Goal: Feedback & Contribution: Contribute content

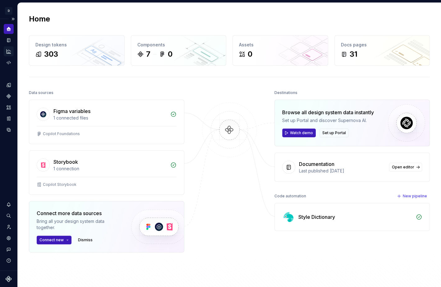
click at [8, 52] on icon "Analytics" at bounding box center [9, 52] width 6 height 6
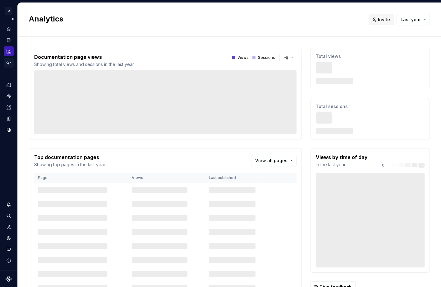
click at [10, 64] on icon "Code automation" at bounding box center [9, 63] width 6 height 6
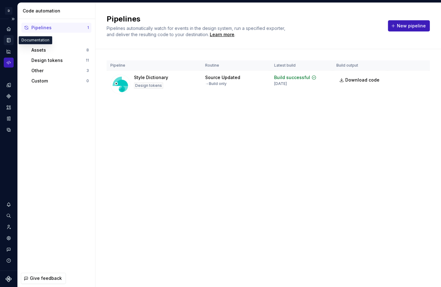
click at [11, 40] on icon "Documentation" at bounding box center [9, 40] width 6 height 6
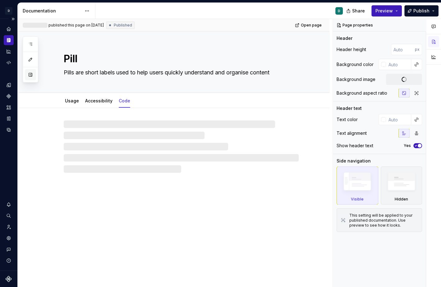
click at [31, 74] on button "button" at bounding box center [30, 74] width 11 height 11
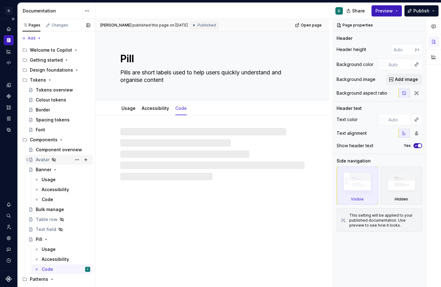
scroll to position [85, 0]
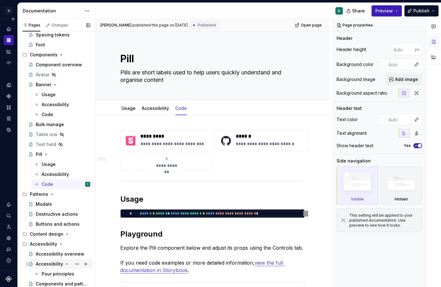
click at [64, 265] on icon "Page tree" at bounding box center [66, 263] width 5 height 5
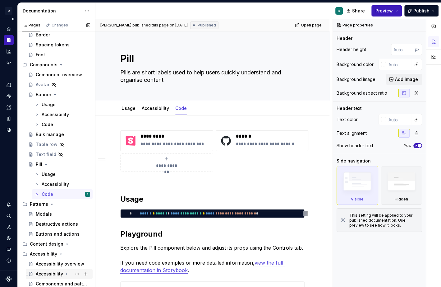
click at [59, 272] on div "Accessibility" at bounding box center [49, 273] width 27 height 6
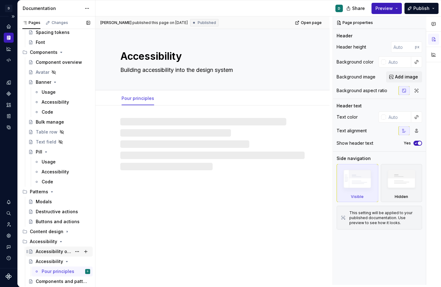
click at [62, 251] on div "Accessibility overview" at bounding box center [54, 251] width 36 height 6
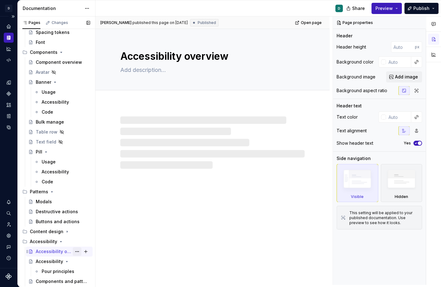
click at [77, 250] on button "Page tree" at bounding box center [77, 251] width 9 height 9
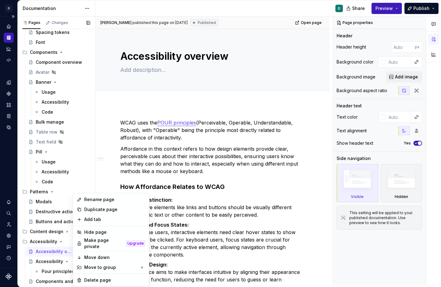
click at [52, 264] on div "Pages Changes Add Accessibility guide for tree Page tree. Navigate the tree wit…" at bounding box center [56, 151] width 78 height 270
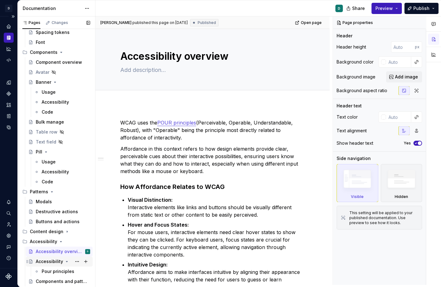
click at [53, 260] on div "Accessibility" at bounding box center [49, 261] width 27 height 6
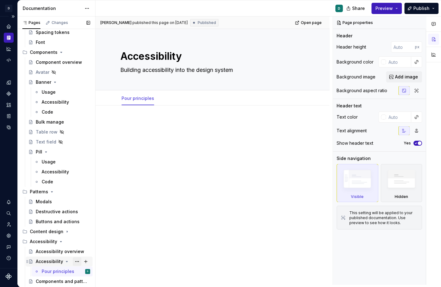
click at [77, 261] on button "Page tree" at bounding box center [77, 261] width 9 height 9
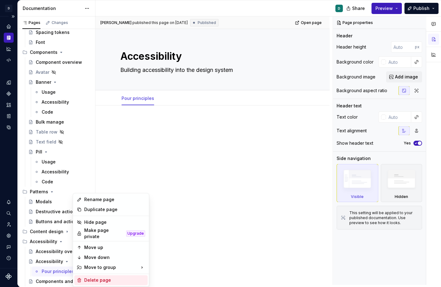
click at [95, 277] on div "Delete page" at bounding box center [114, 280] width 61 height 6
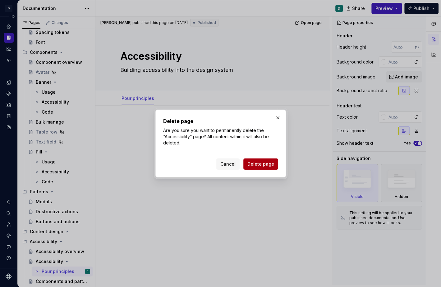
click at [270, 163] on span "Delete page" at bounding box center [260, 164] width 27 height 6
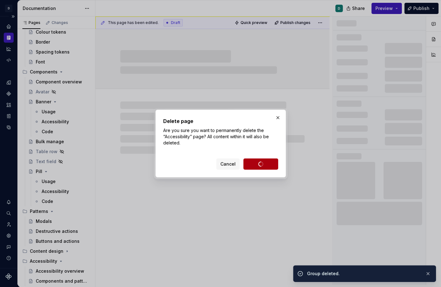
scroll to position [65, 0]
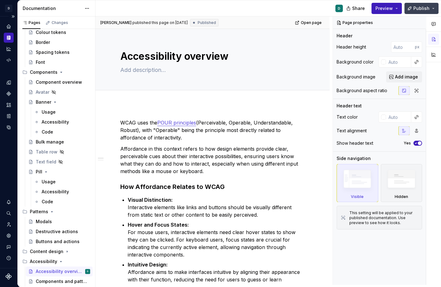
click at [418, 7] on span "Publish" at bounding box center [422, 8] width 16 height 6
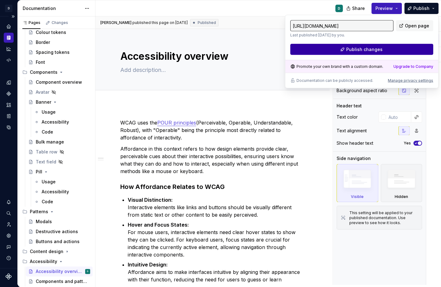
click at [391, 49] on button "Publish changes" at bounding box center [361, 49] width 143 height 11
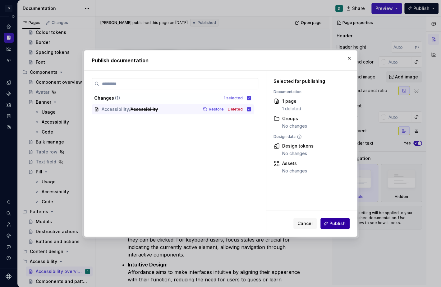
click at [340, 224] on span "Publish" at bounding box center [338, 223] width 16 height 6
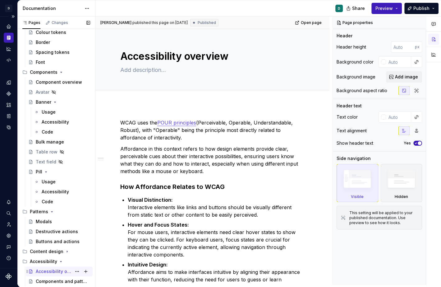
type textarea "*"
